Goal: Task Accomplishment & Management: Manage account settings

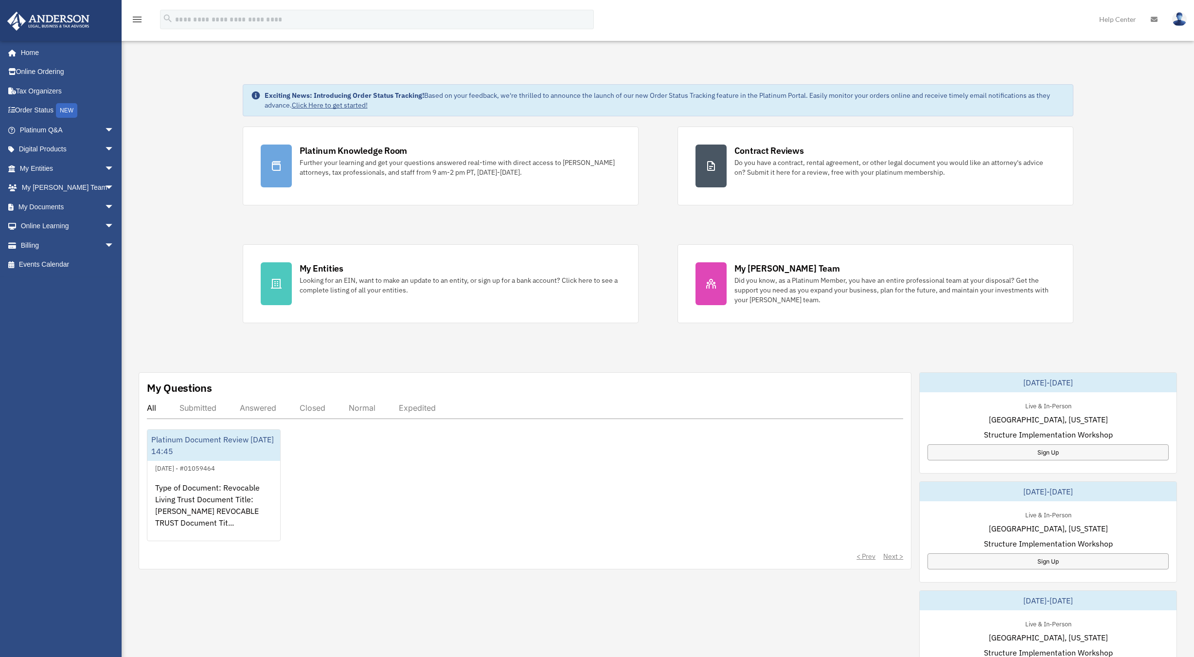
click at [177, 194] on div "Exciting News: Introducing Order Status Tracking! Based on your feedback, we're…" at bounding box center [657, 497] width 1087 height 874
drag, startPoint x: 0, startPoint y: 0, endPoint x: 45, endPoint y: 290, distance: 294.0
click at [45, 290] on div "[PERSON_NAME][EMAIL_ADDRESS][DOMAIN_NAME] Sign Out [PERSON_NAME][EMAIL_ADDRESS]…" at bounding box center [64, 332] width 129 height 584
click at [43, 87] on link "Tax Organizers" at bounding box center [68, 90] width 122 height 19
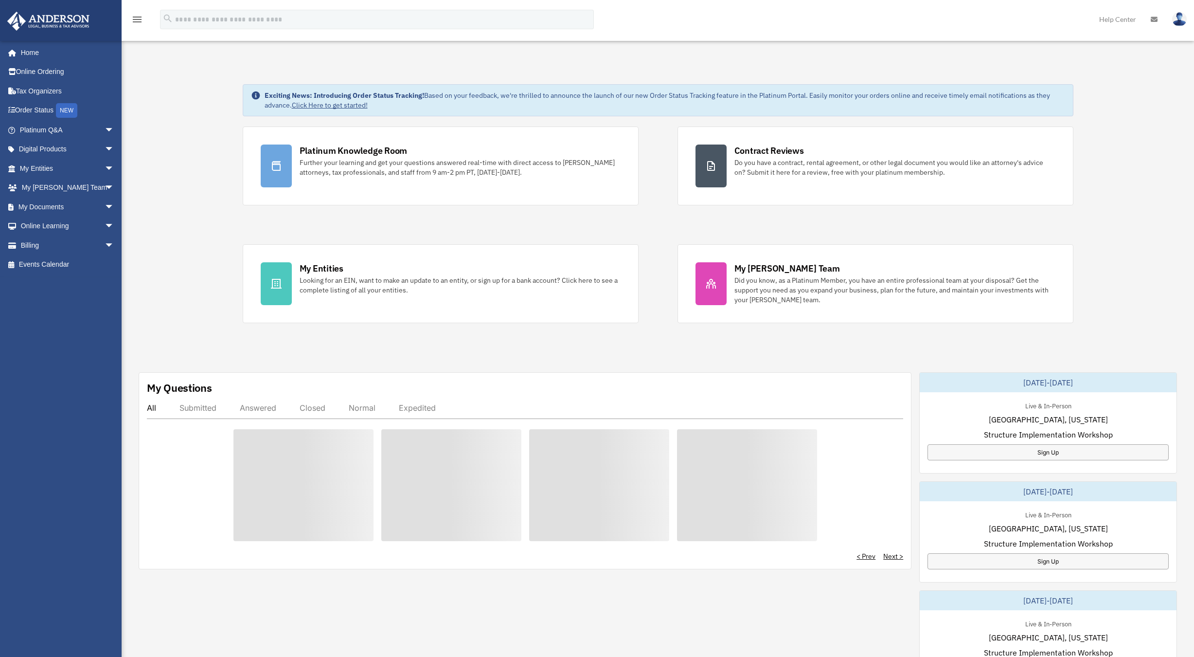
scroll to position [1, 0]
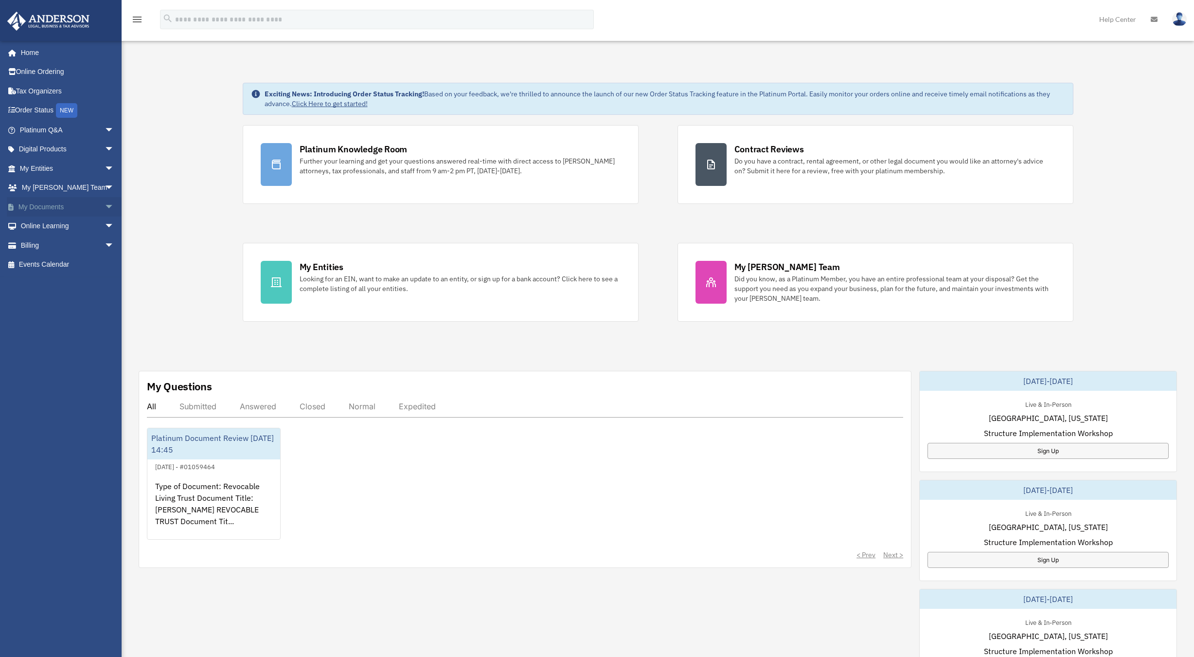
drag, startPoint x: 0, startPoint y: 0, endPoint x: 42, endPoint y: 205, distance: 209.6
click at [42, 205] on link "My Documents arrow_drop_down" at bounding box center [68, 206] width 122 height 19
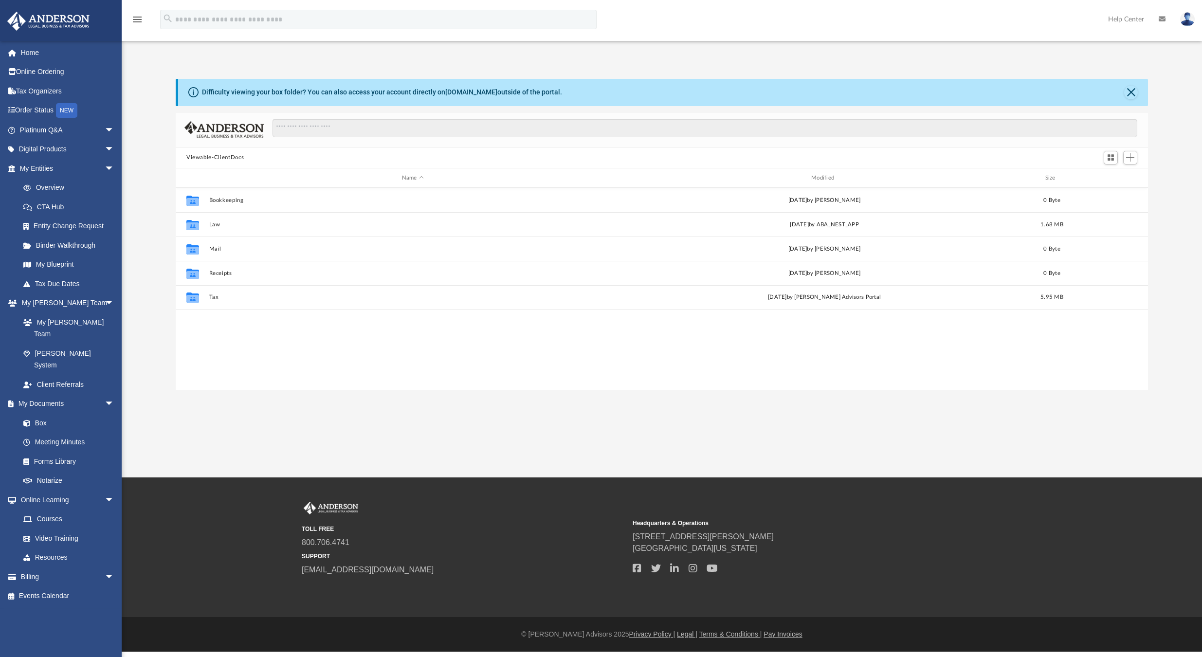
scroll to position [214, 965]
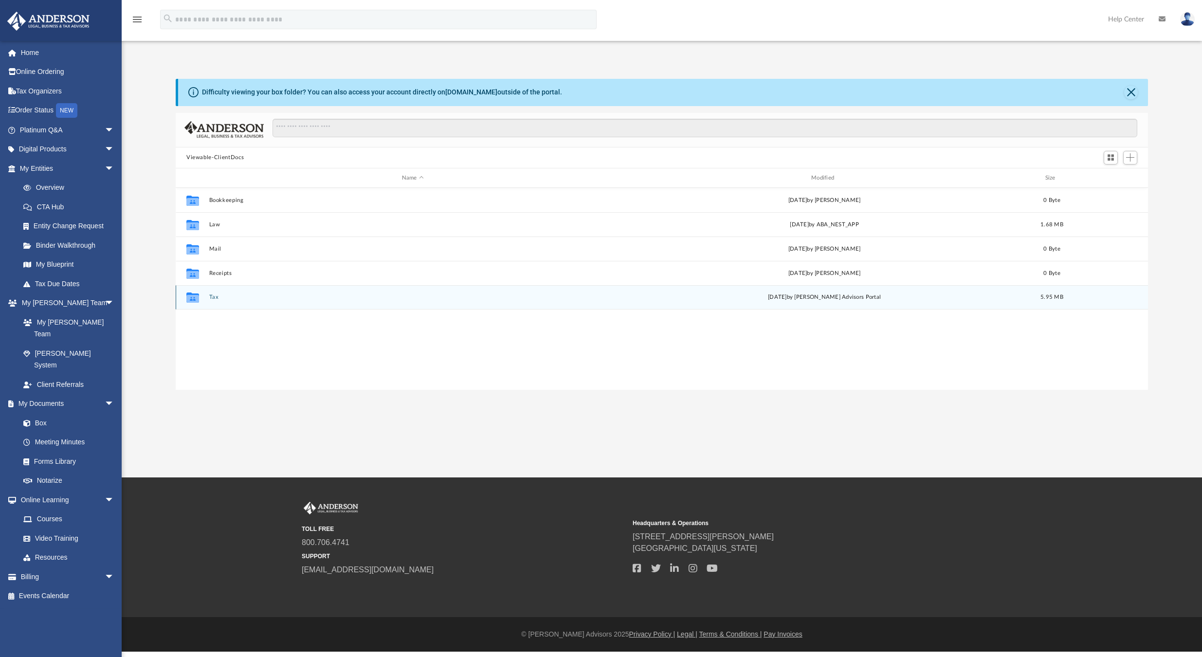
click at [212, 300] on button "Tax" at bounding box center [412, 297] width 407 height 6
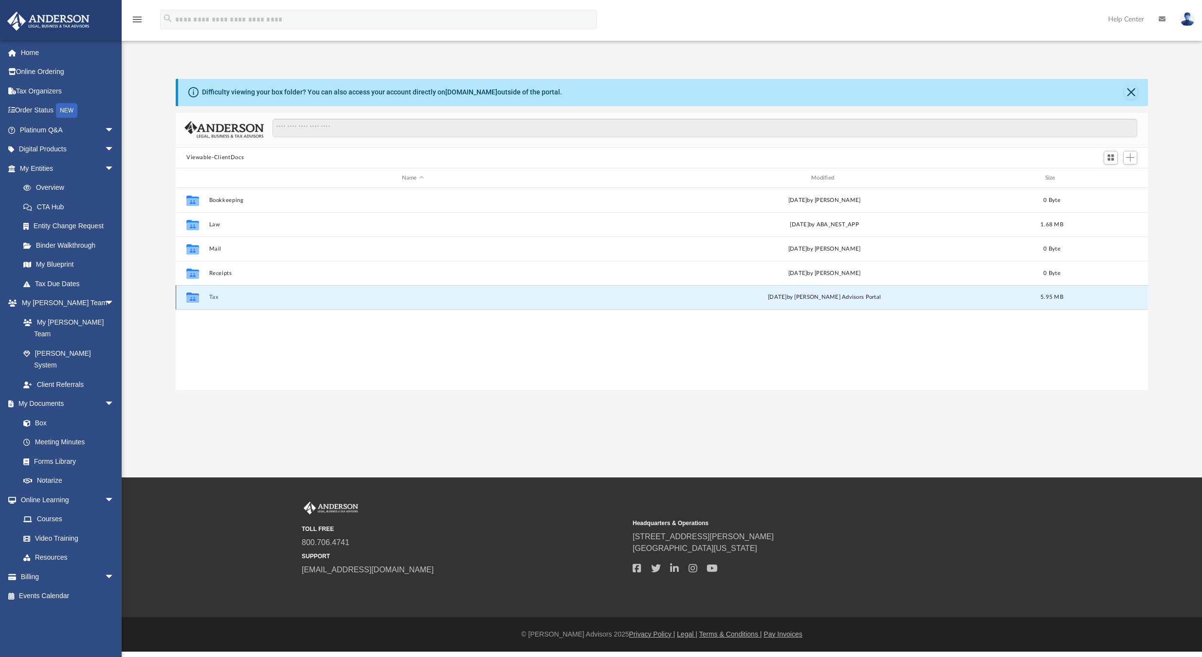
click at [212, 300] on button "Tax" at bounding box center [412, 297] width 407 height 6
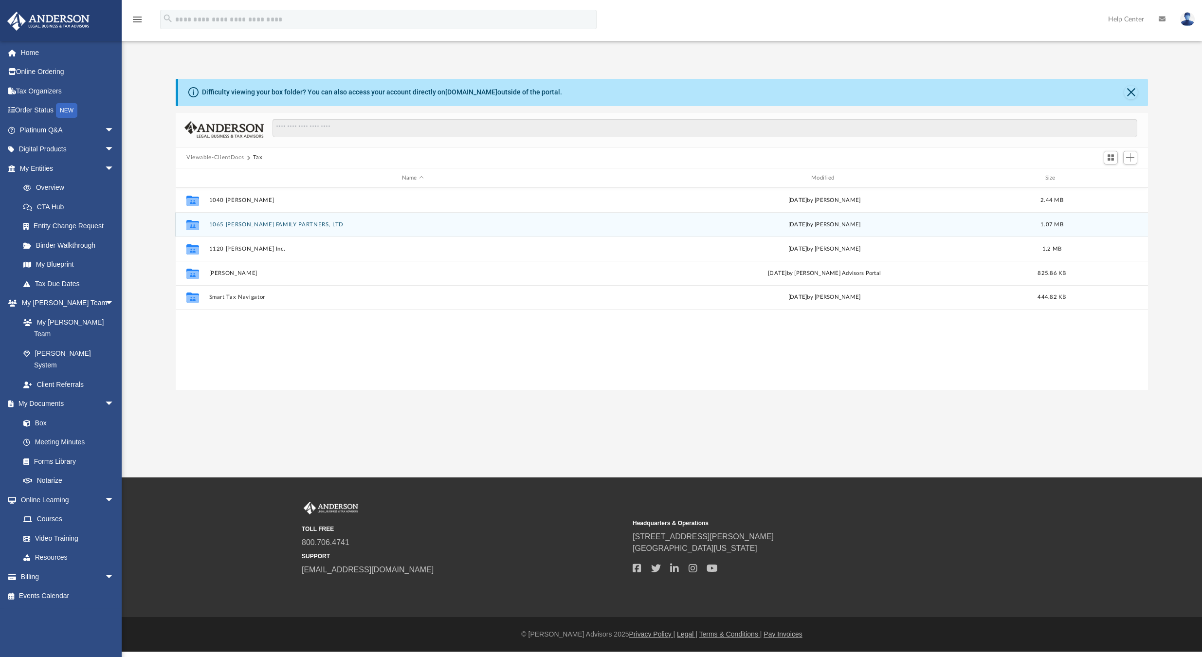
click at [245, 227] on button "1065 [PERSON_NAME] FAMILY PARTNERS, LTD" at bounding box center [412, 224] width 407 height 6
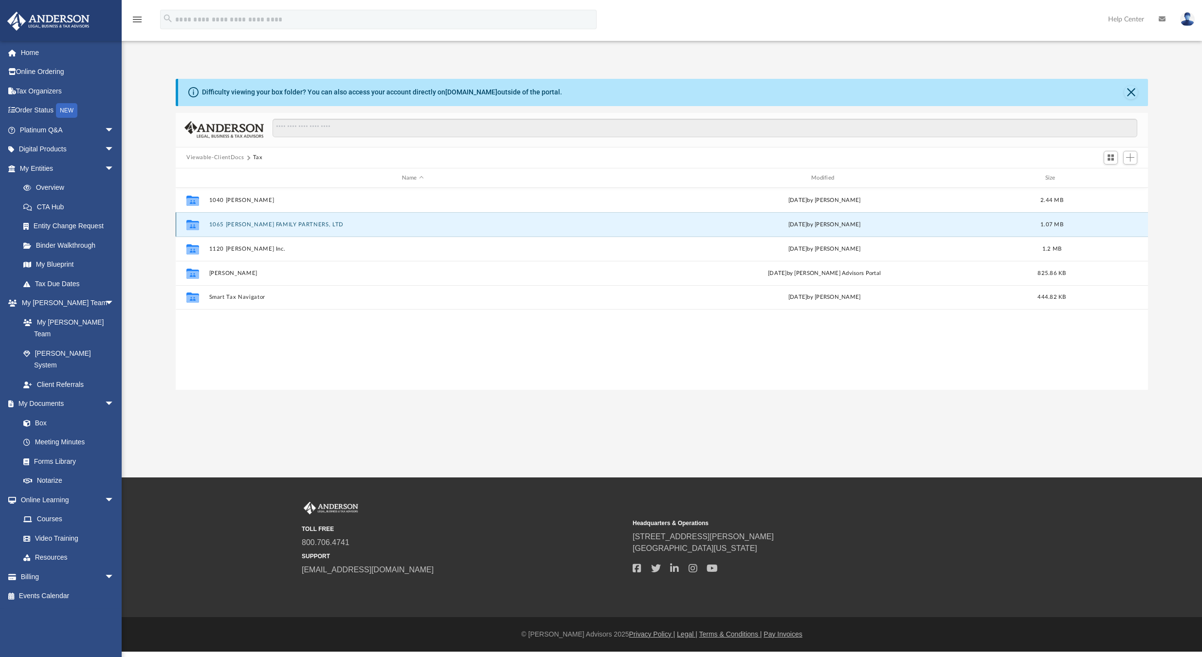
drag, startPoint x: 0, startPoint y: 0, endPoint x: 245, endPoint y: 227, distance: 333.6
click at [245, 227] on button "1065 [PERSON_NAME] FAMILY PARTNERS, LTD" at bounding box center [412, 224] width 407 height 6
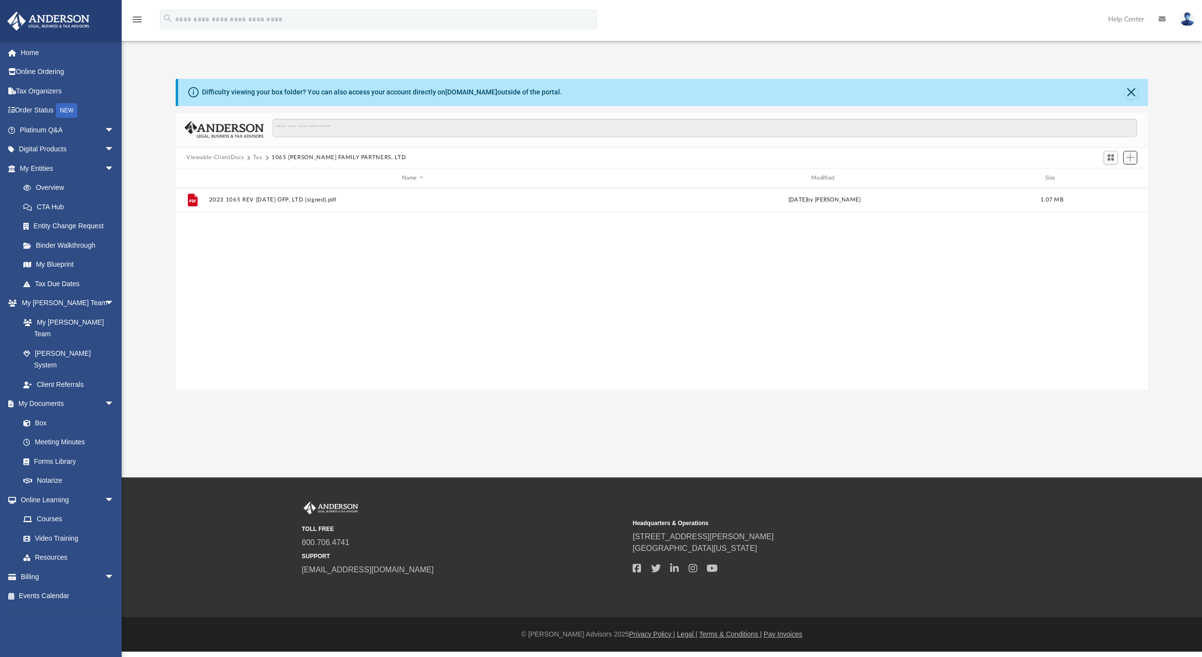
drag, startPoint x: 245, startPoint y: 227, endPoint x: 1130, endPoint y: 157, distance: 887.8
click at [1130, 157] on span "Add" at bounding box center [1130, 157] width 8 height 8
click at [1106, 178] on li "Upload" at bounding box center [1116, 177] width 31 height 10
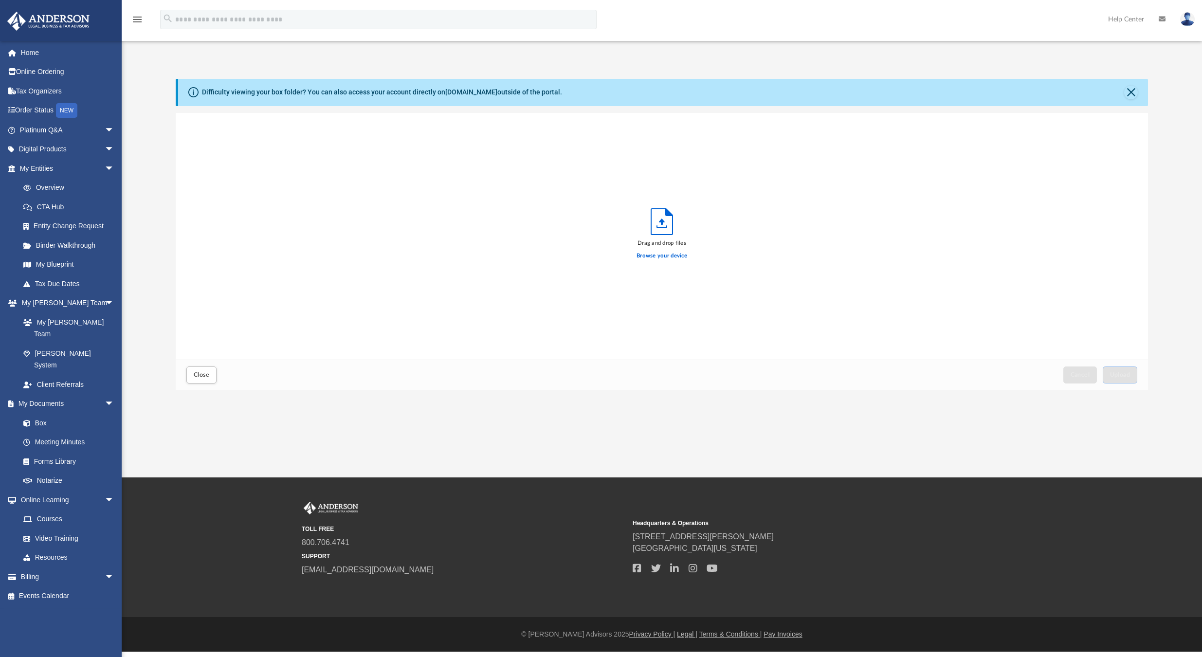
scroll to position [239, 965]
drag, startPoint x: 1130, startPoint y: 157, endPoint x: 660, endPoint y: 260, distance: 481.2
click at [660, 260] on label "Browse your device" at bounding box center [661, 256] width 51 height 9
click at [0, 0] on input "Browse your device" at bounding box center [0, 0] width 0 height 0
click at [1117, 376] on span "Upload" at bounding box center [1120, 375] width 20 height 6
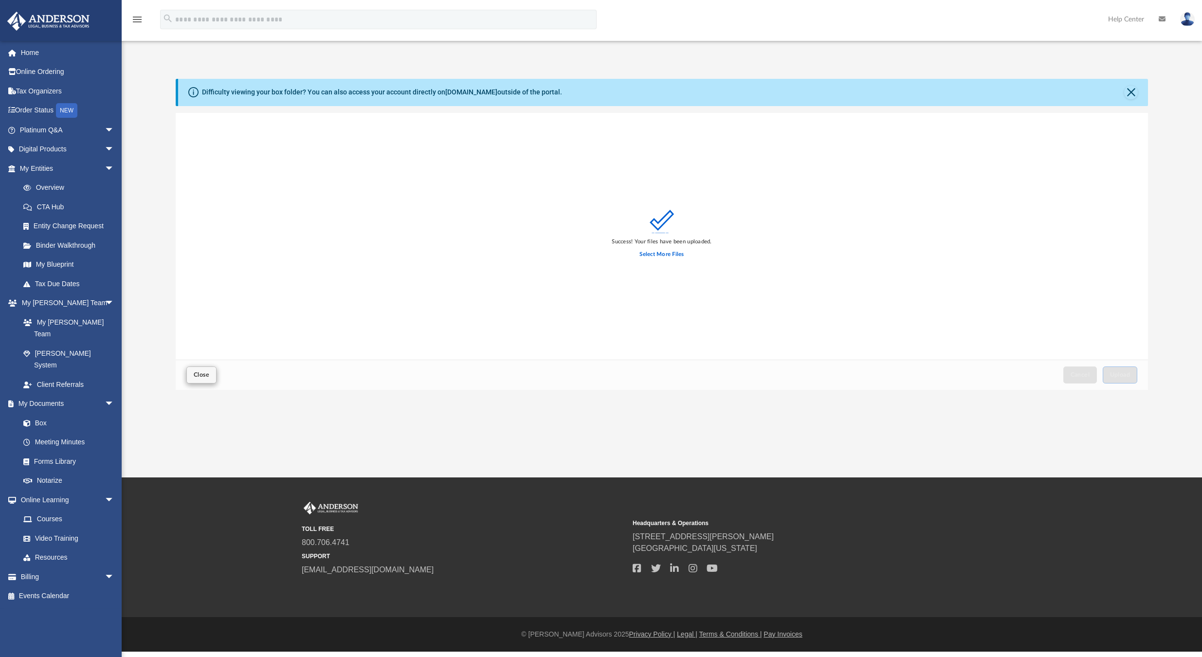
click at [192, 377] on button "Close" at bounding box center [201, 374] width 30 height 17
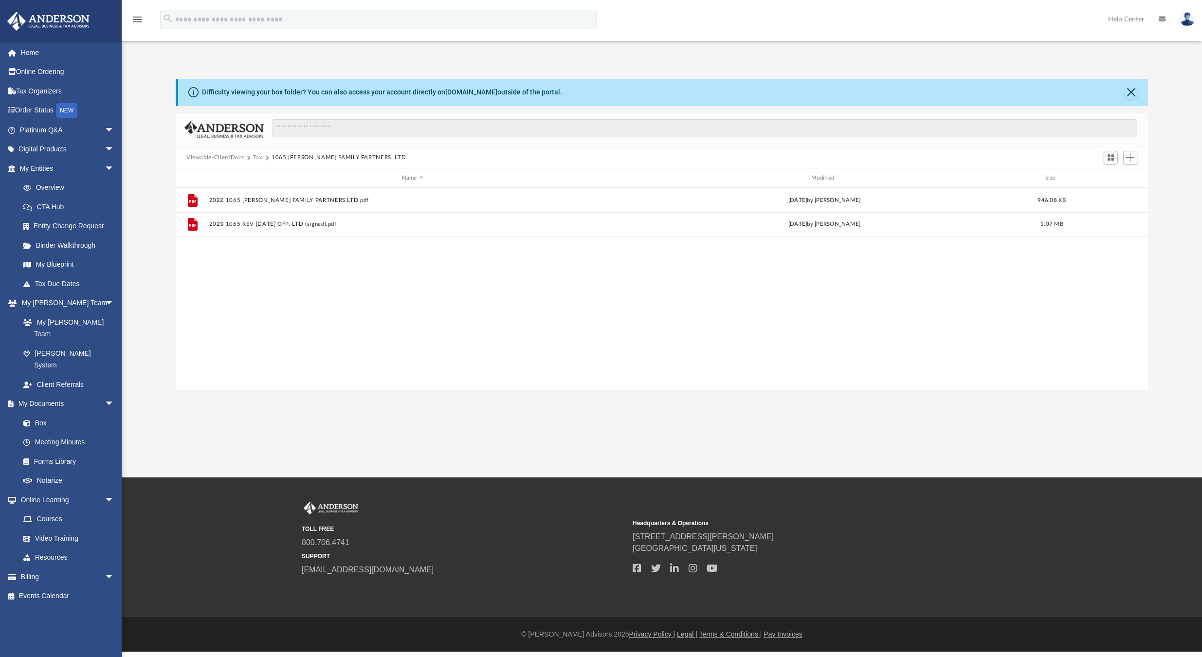
click at [257, 156] on button "Tax" at bounding box center [258, 157] width 10 height 9
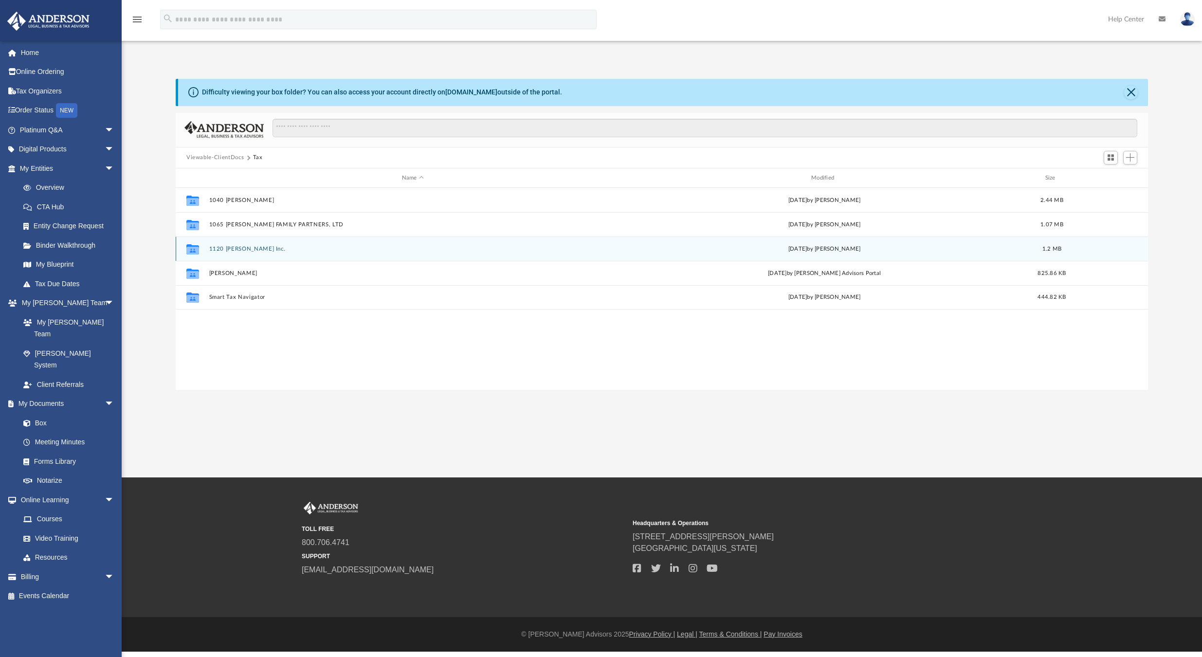
click at [251, 249] on button "1120 [PERSON_NAME] Inc." at bounding box center [412, 249] width 407 height 6
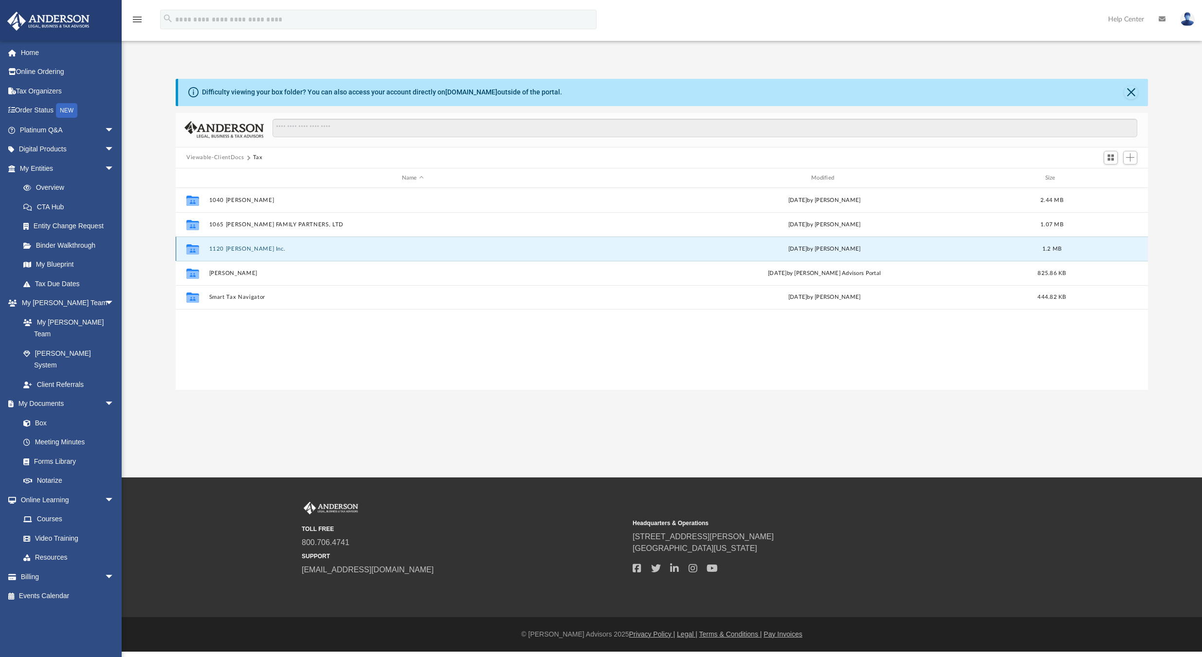
click at [251, 249] on button "1120 [PERSON_NAME] Inc." at bounding box center [412, 249] width 407 height 6
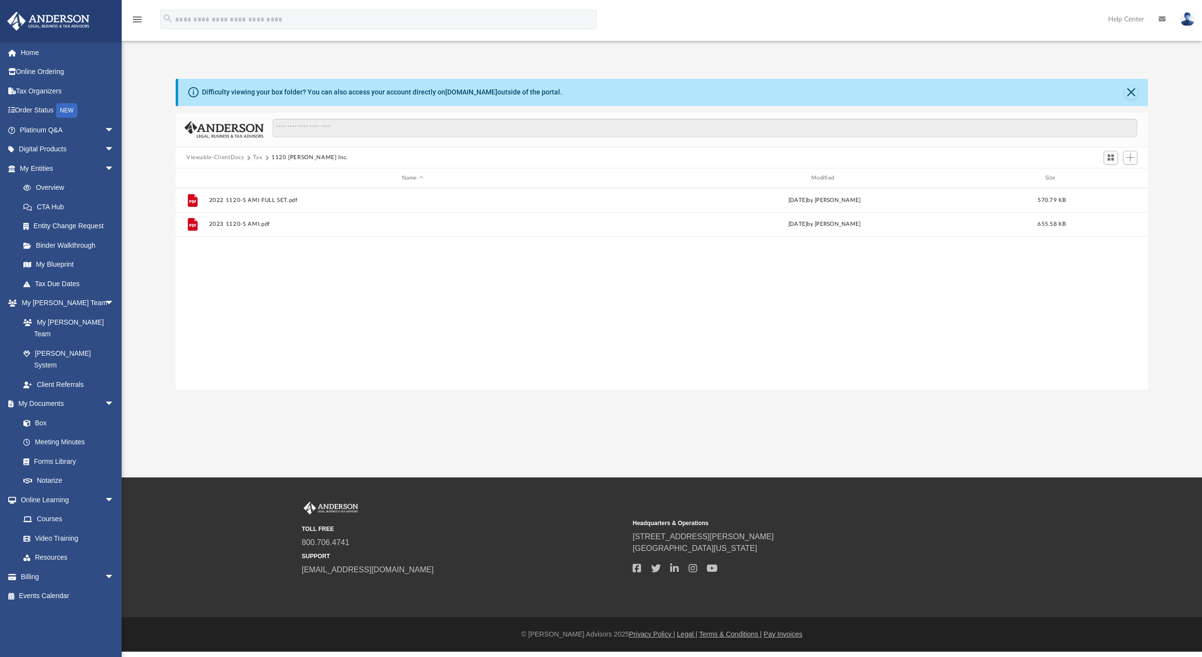
click at [253, 159] on button "Tax" at bounding box center [258, 157] width 10 height 9
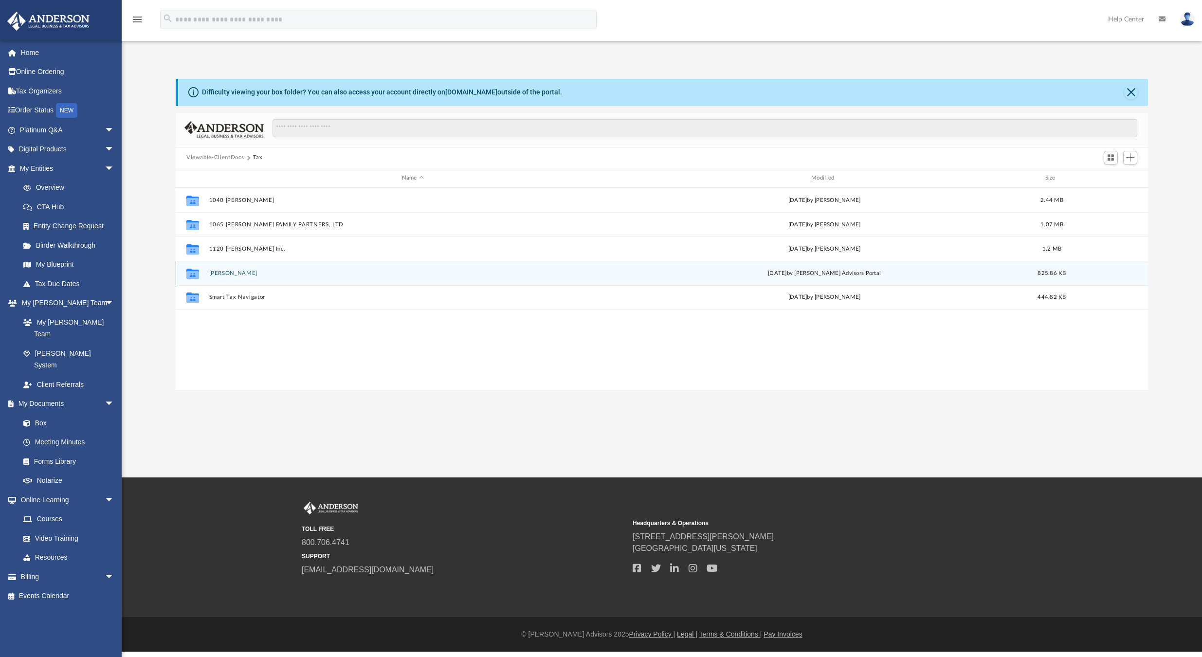
click at [229, 273] on button "[PERSON_NAME]" at bounding box center [412, 273] width 407 height 6
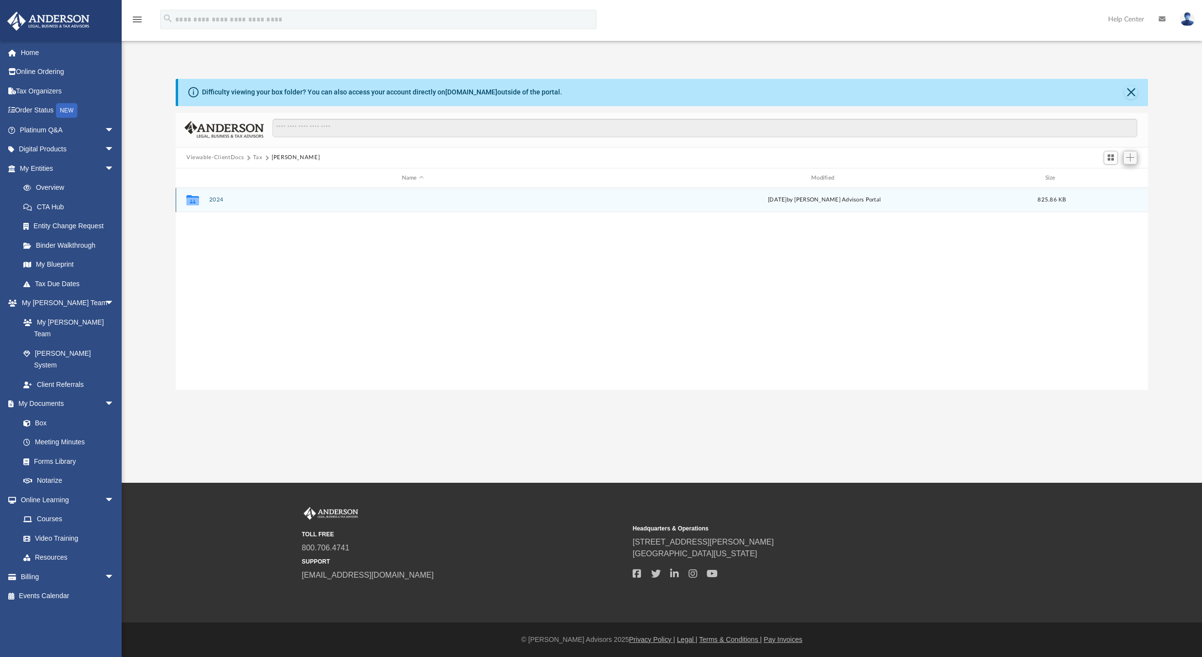
scroll to position [0, 0]
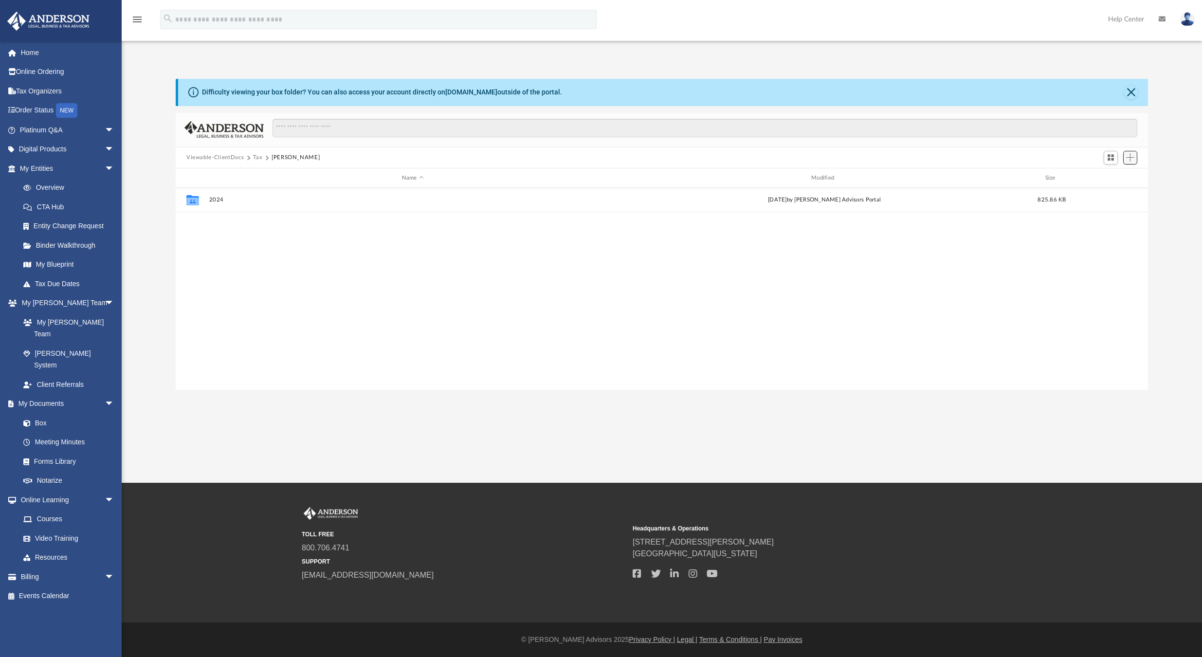
click at [1127, 156] on span "Add" at bounding box center [1130, 157] width 8 height 8
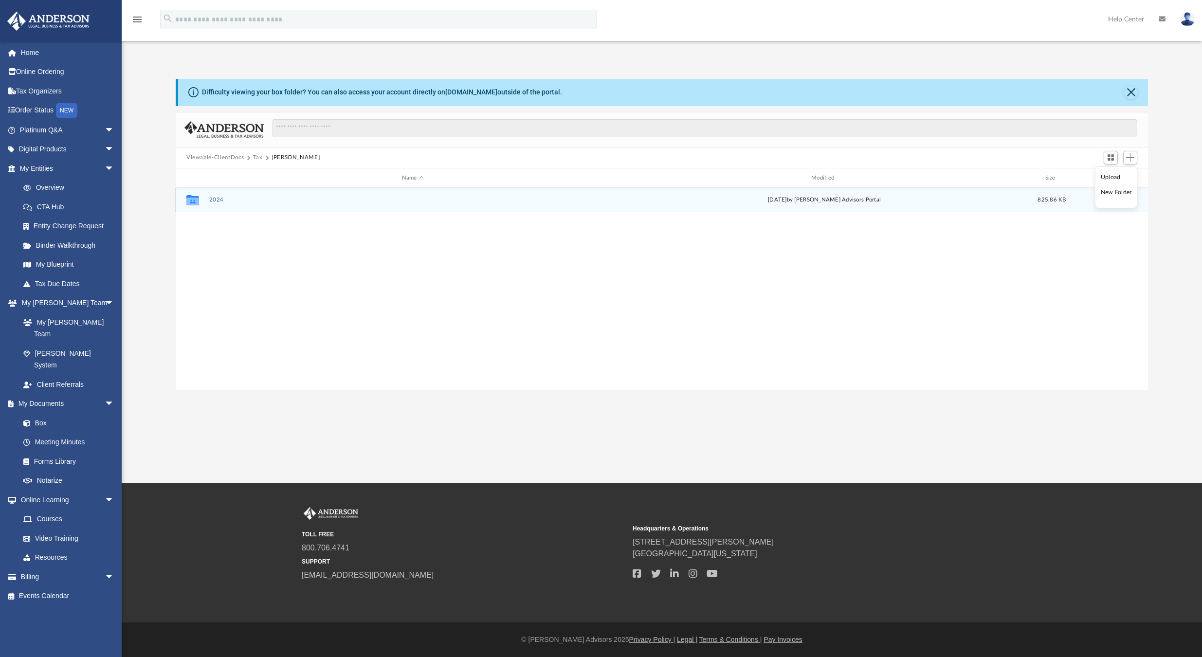
scroll to position [214, 965]
click at [1111, 178] on li "Upload" at bounding box center [1116, 177] width 31 height 10
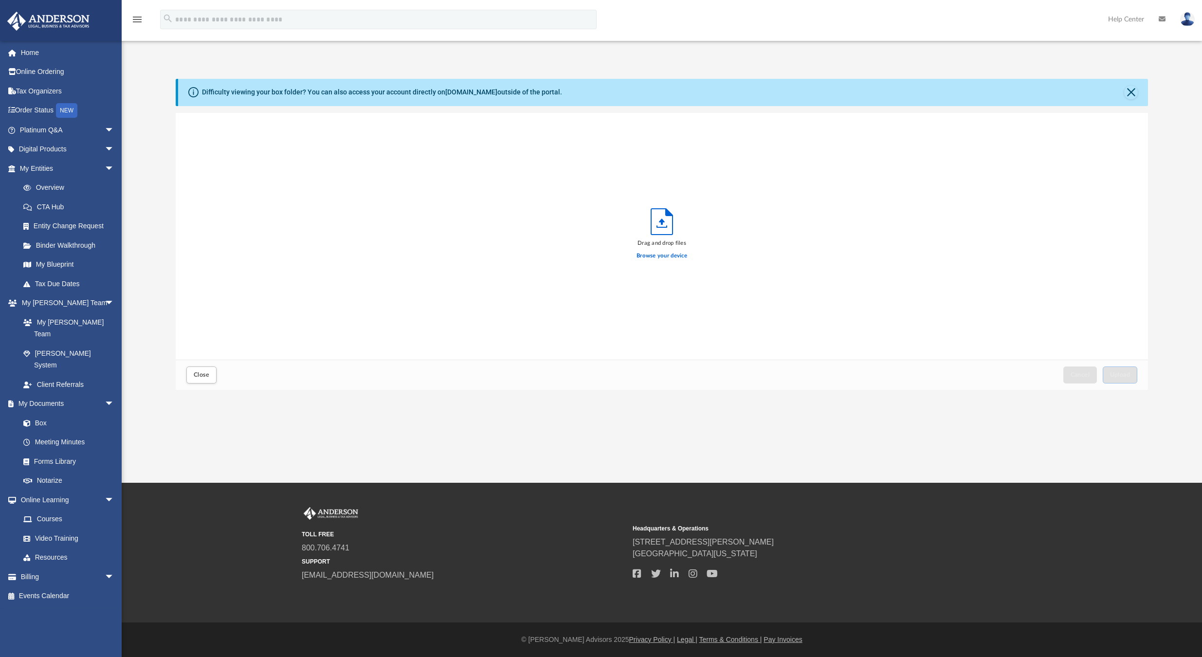
scroll to position [239, 965]
click at [1119, 375] on span "Upload" at bounding box center [1120, 375] width 20 height 6
click at [213, 369] on button "Close" at bounding box center [201, 374] width 30 height 17
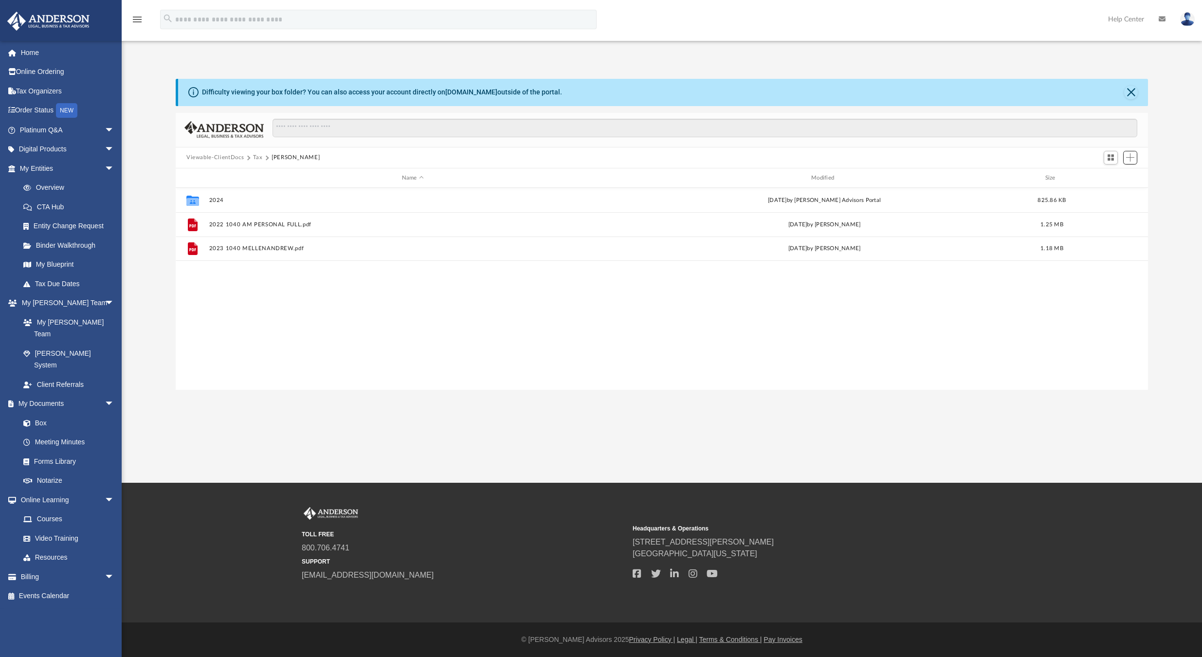
scroll to position [214, 965]
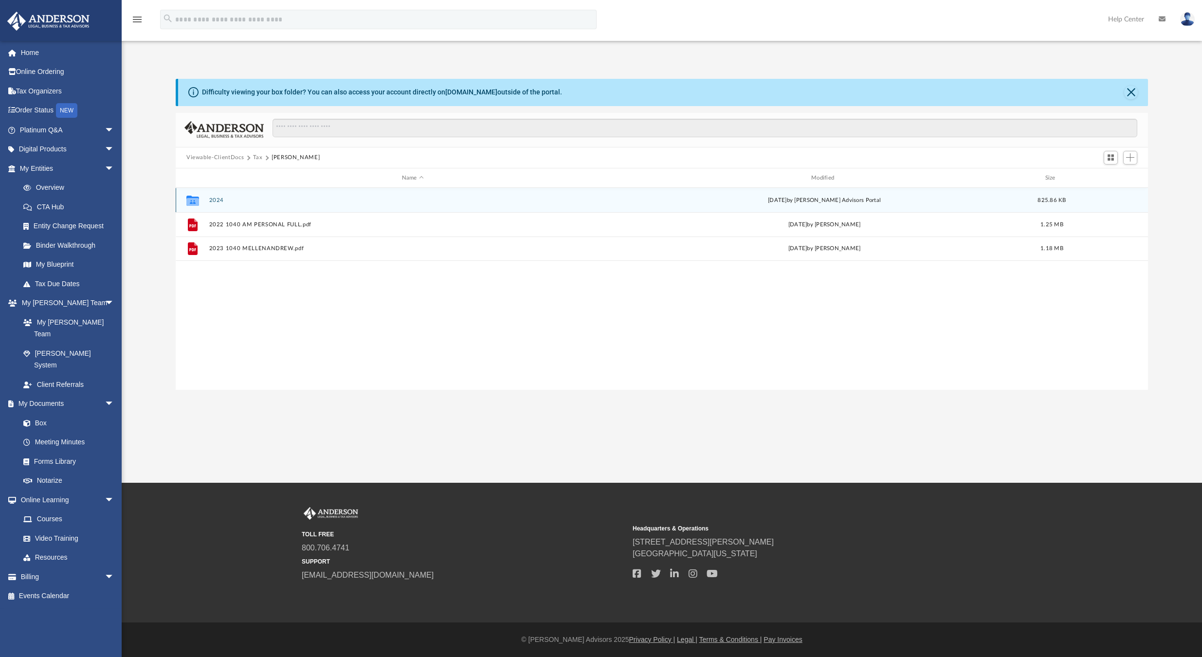
click at [216, 199] on button "2024" at bounding box center [412, 200] width 407 height 6
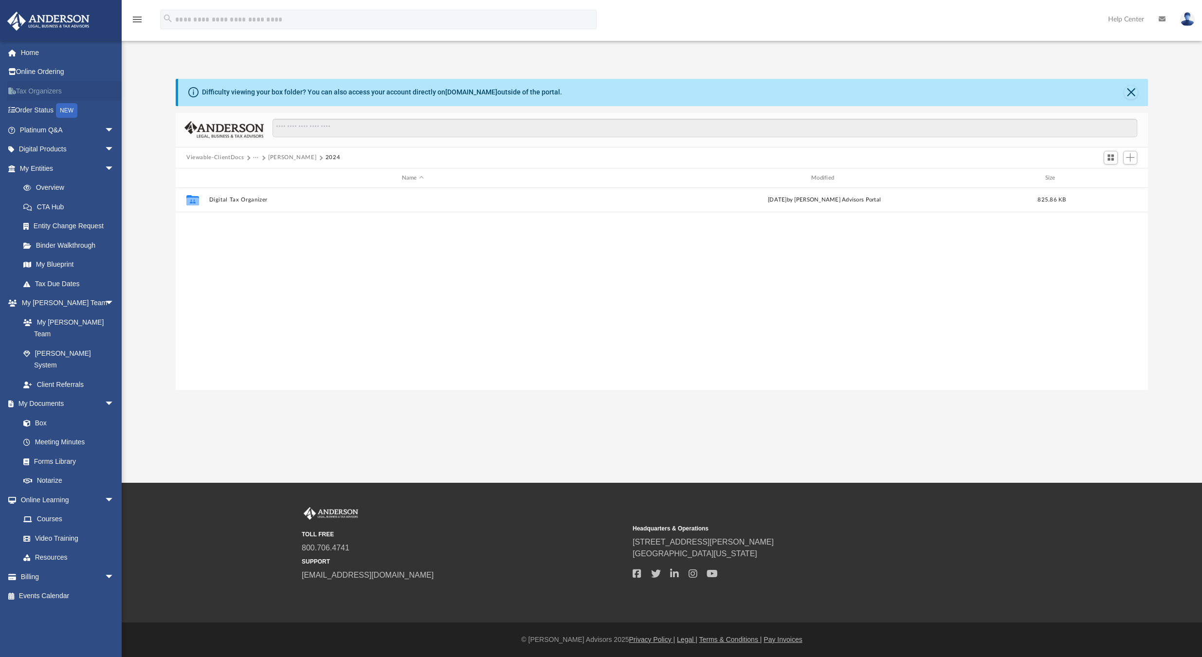
click at [27, 89] on link "Tax Organizers" at bounding box center [68, 90] width 122 height 19
